Goal: Transaction & Acquisition: Purchase product/service

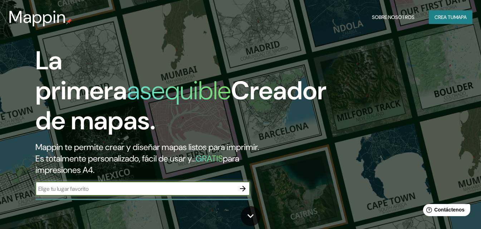
click at [106, 193] on input "text" at bounding box center [135, 189] width 200 height 8
type input "[GEOGRAPHIC_DATA]"
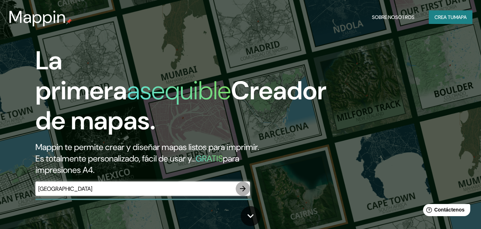
click at [244, 193] on icon "button" at bounding box center [243, 189] width 9 height 9
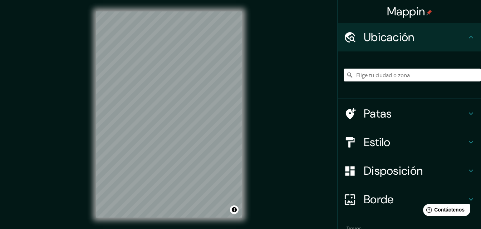
click at [467, 35] on icon at bounding box center [471, 37] width 9 height 9
click at [434, 74] on input "Elige tu ciudad o zona" at bounding box center [412, 75] width 137 height 13
type input "[GEOGRAPHIC_DATA]"
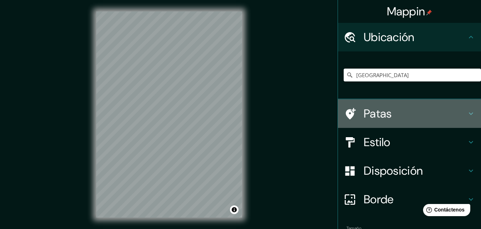
click at [469, 113] on icon at bounding box center [471, 114] width 4 height 3
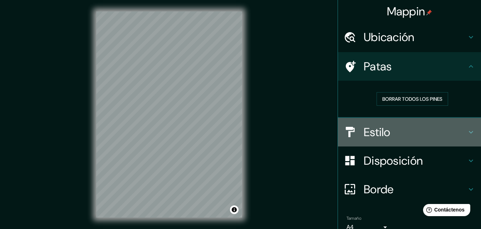
click at [467, 128] on icon at bounding box center [471, 132] width 9 height 9
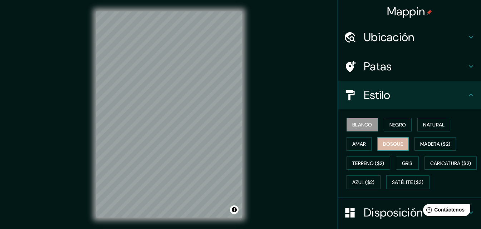
click at [389, 140] on font "Bosque" at bounding box center [393, 144] width 20 height 9
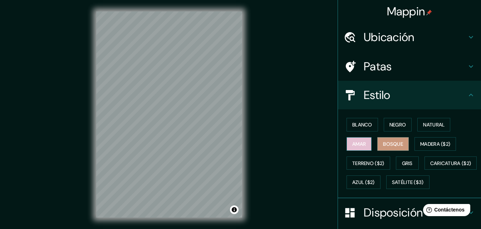
click at [359, 145] on font "Amar" at bounding box center [359, 144] width 14 height 6
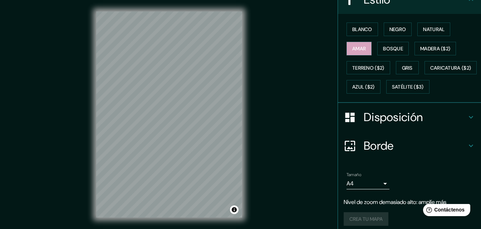
click at [435, 124] on h4 "Disposición" at bounding box center [415, 117] width 103 height 14
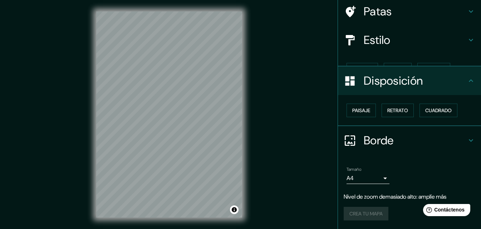
scroll to position [43, 0]
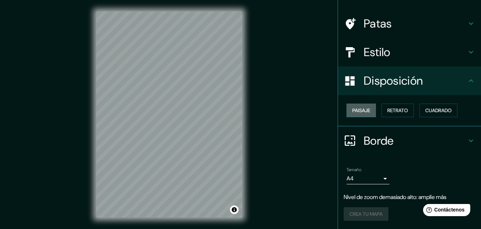
click at [358, 111] on font "Paisaje" at bounding box center [361, 110] width 18 height 6
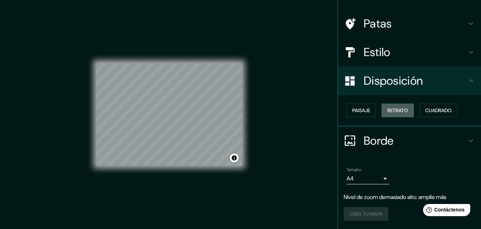
click at [396, 112] on font "Retrato" at bounding box center [397, 110] width 21 height 6
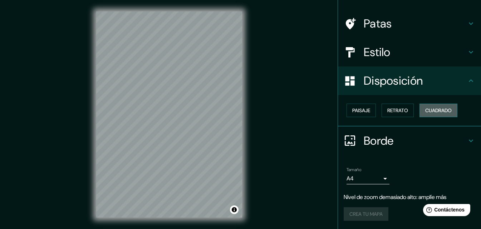
click at [443, 113] on font "Cuadrado" at bounding box center [438, 110] width 26 height 6
